Goal: Information Seeking & Learning: Check status

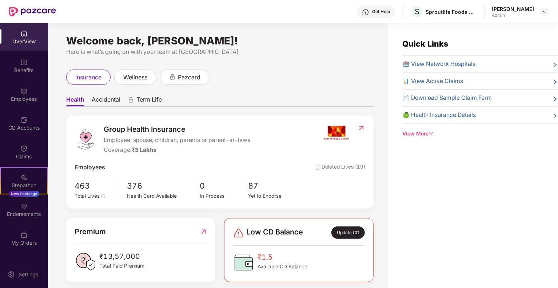
click at [427, 133] on div "View More" at bounding box center [480, 134] width 155 height 8
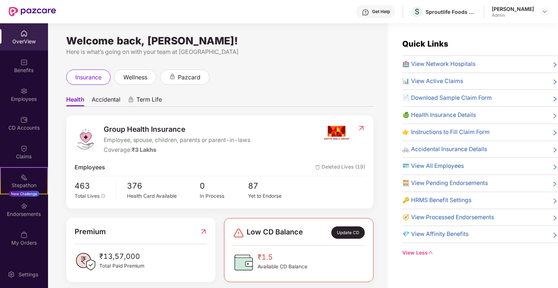
click at [423, 179] on span "🧮 View Pending Endorsements" at bounding box center [445, 183] width 85 height 9
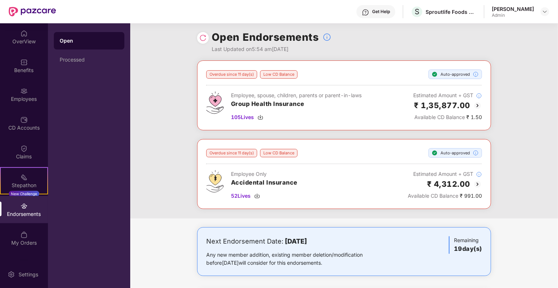
scroll to position [3, 0]
click at [20, 38] on div "OverView" at bounding box center [24, 41] width 48 height 7
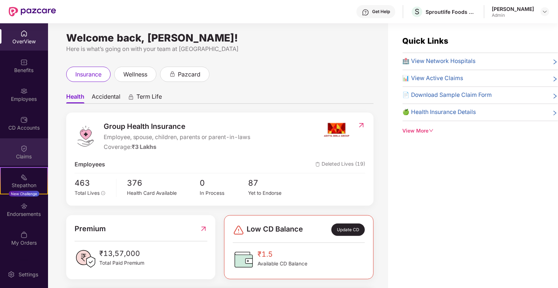
click at [23, 158] on div "Claims" at bounding box center [24, 156] width 48 height 7
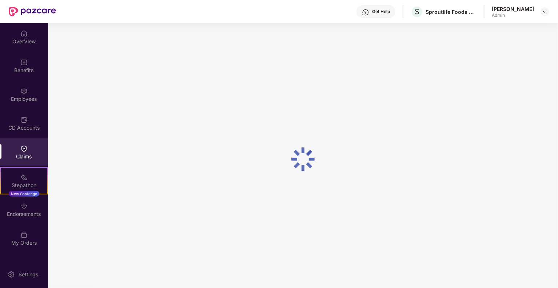
scroll to position [0, 0]
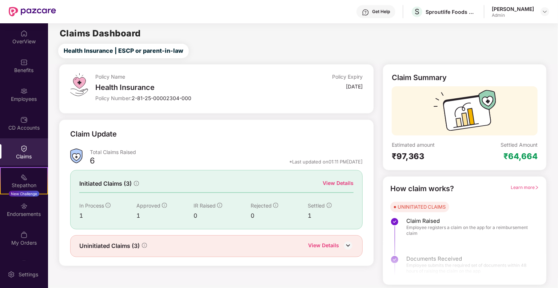
click at [340, 182] on div "View Details" at bounding box center [338, 183] width 31 height 8
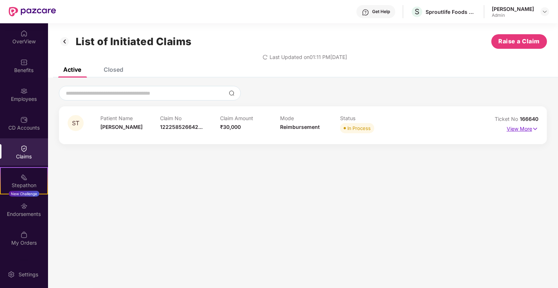
click at [522, 127] on p "View More" at bounding box center [522, 128] width 32 height 10
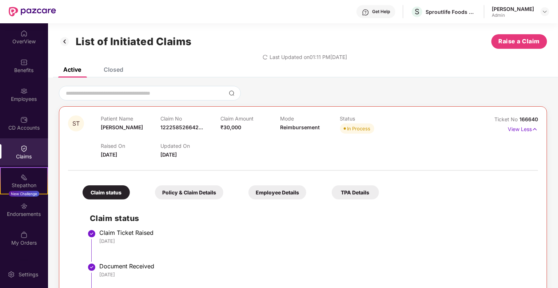
click at [354, 191] on div "TPA Details" at bounding box center [355, 192] width 47 height 14
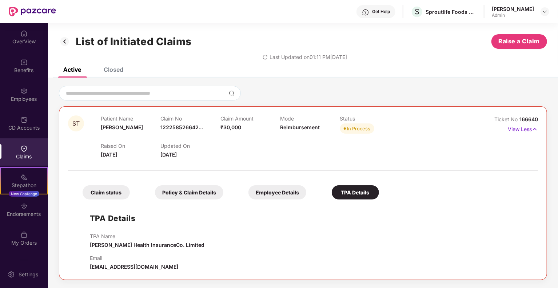
click at [273, 192] on div "Employee Details" at bounding box center [277, 192] width 58 height 14
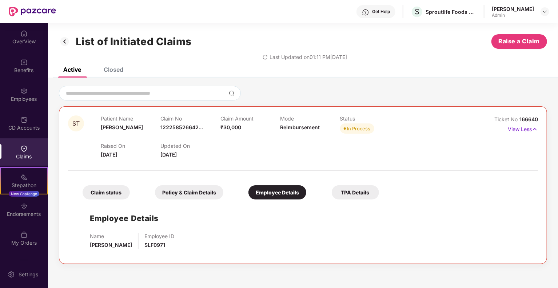
click at [198, 196] on div "Policy & Claim Details" at bounding box center [189, 192] width 68 height 14
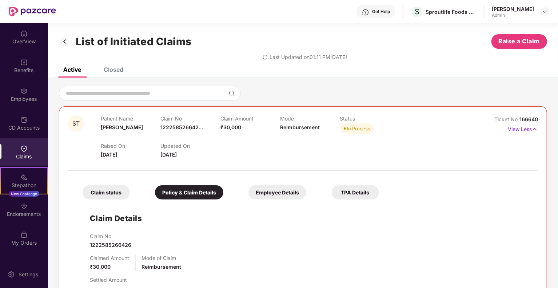
click at [120, 195] on div "Claim status" at bounding box center [106, 192] width 47 height 14
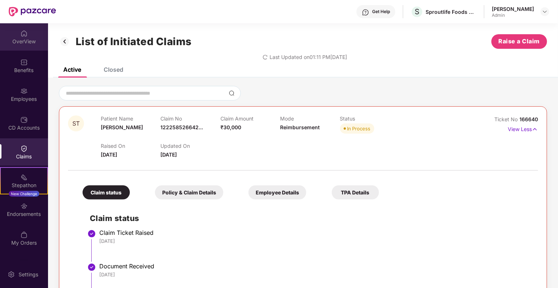
click at [31, 34] on div "OverView" at bounding box center [24, 36] width 48 height 27
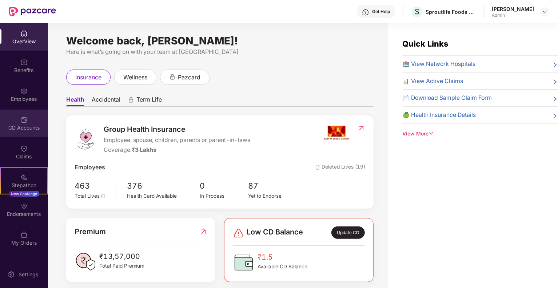
click at [29, 116] on div "CD Accounts" at bounding box center [24, 122] width 48 height 27
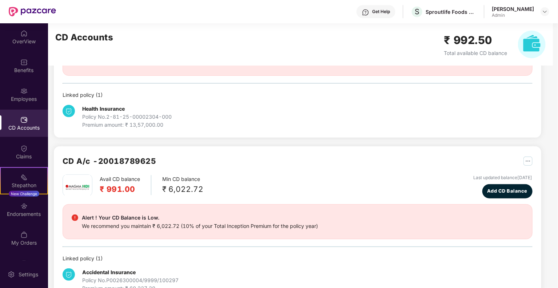
scroll to position [112, 0]
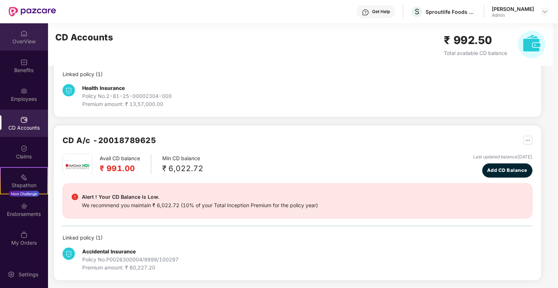
click at [25, 39] on div "OverView" at bounding box center [24, 41] width 48 height 7
